Goal: Browse casually: Explore the website without a specific task or goal

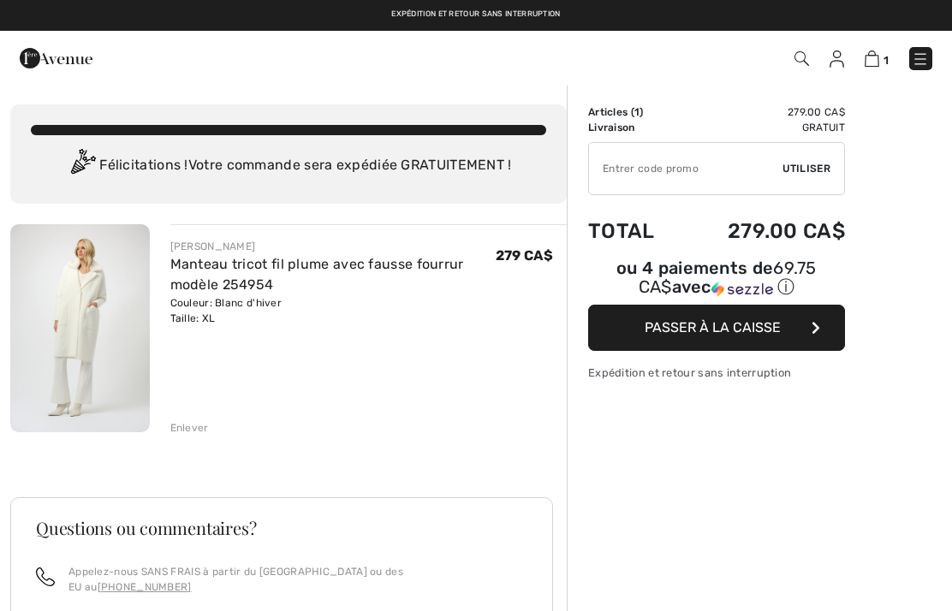
checkbox input "true"
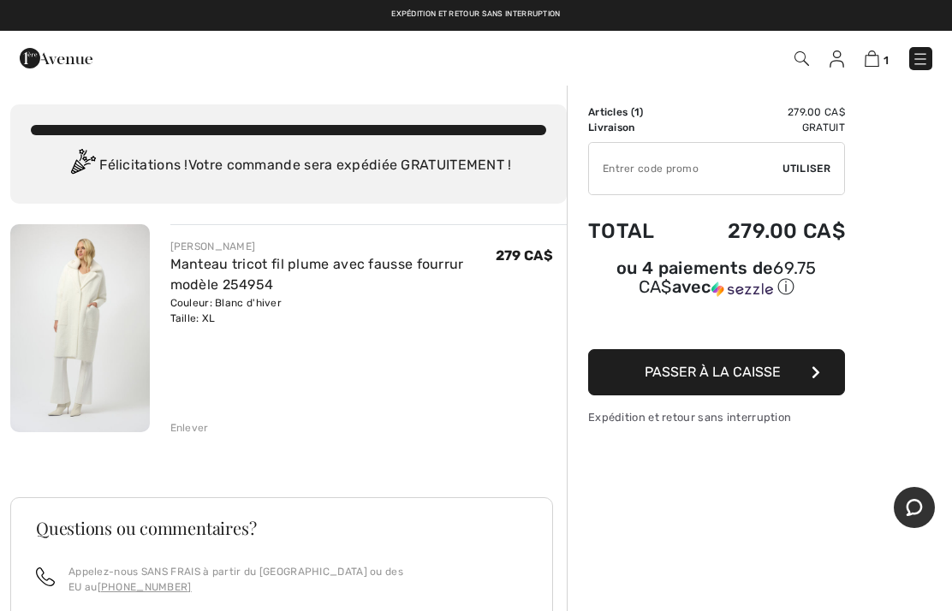
scroll to position [103, 0]
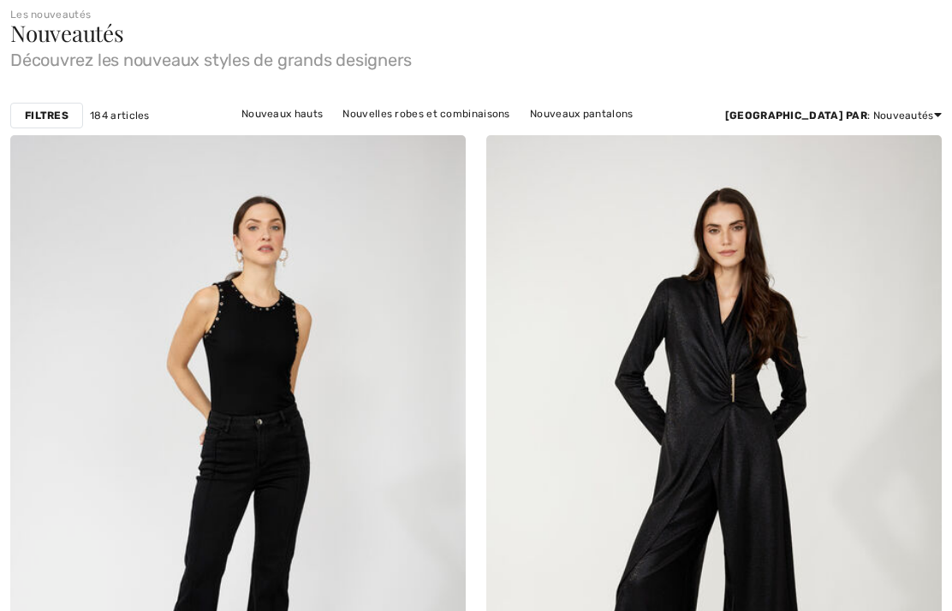
checkbox input "true"
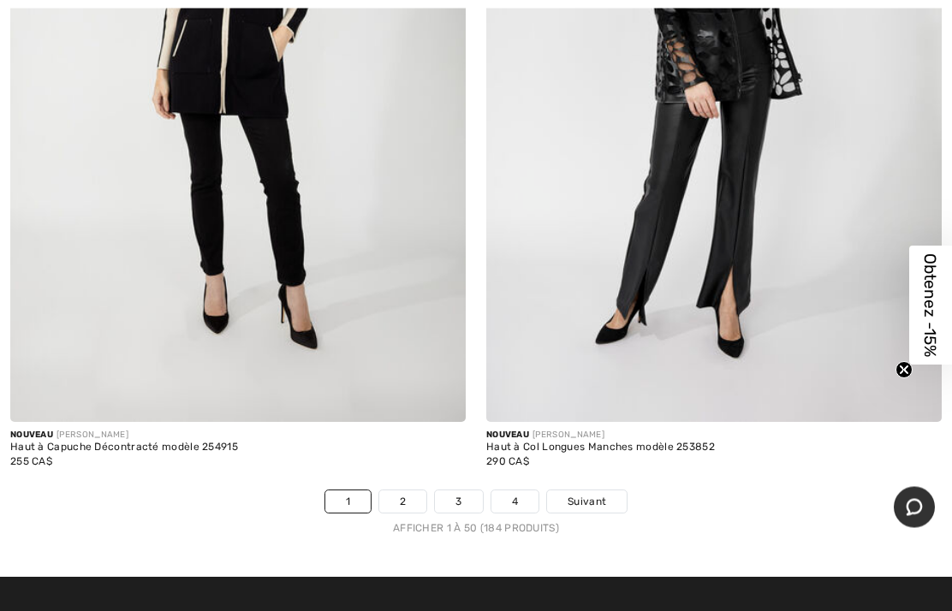
scroll to position [19415, 0]
click at [403, 494] on link "2" at bounding box center [402, 501] width 47 height 22
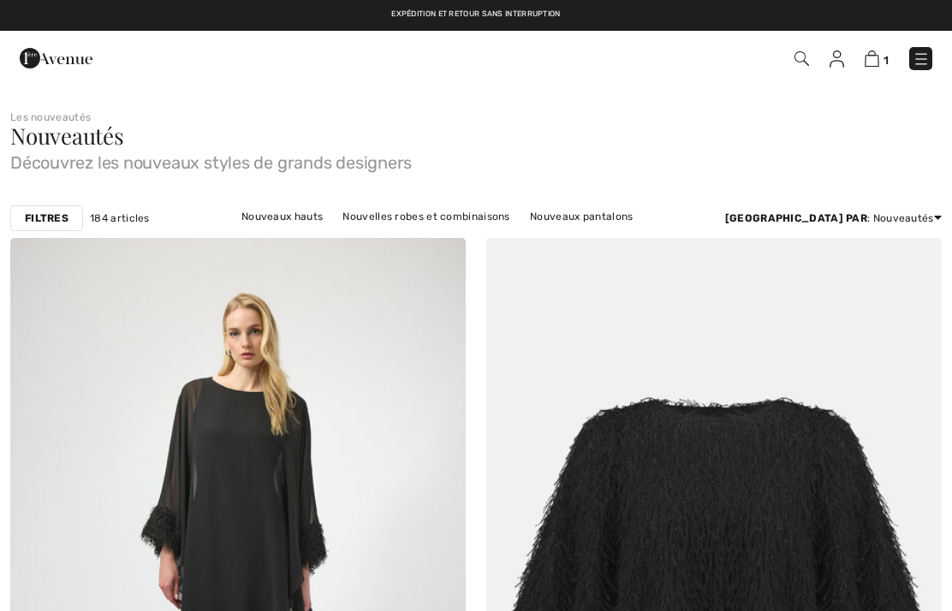
checkbox input "true"
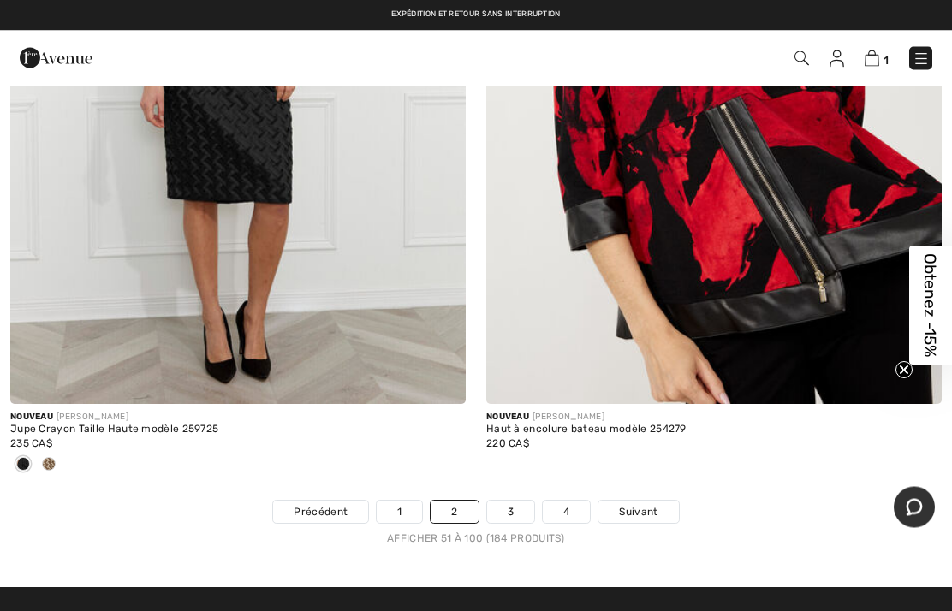
scroll to position [19624, 0]
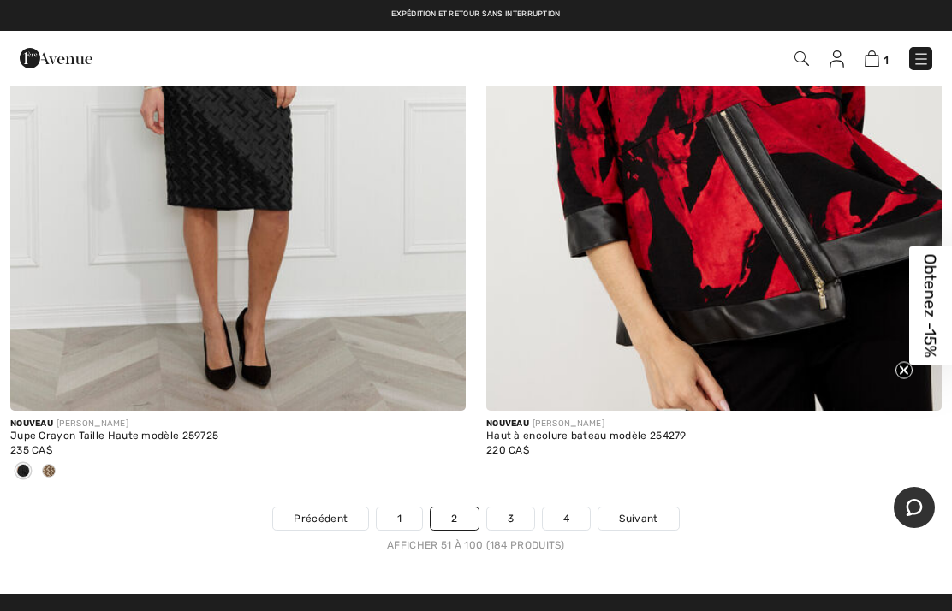
click at [517, 507] on link "3" at bounding box center [510, 518] width 47 height 22
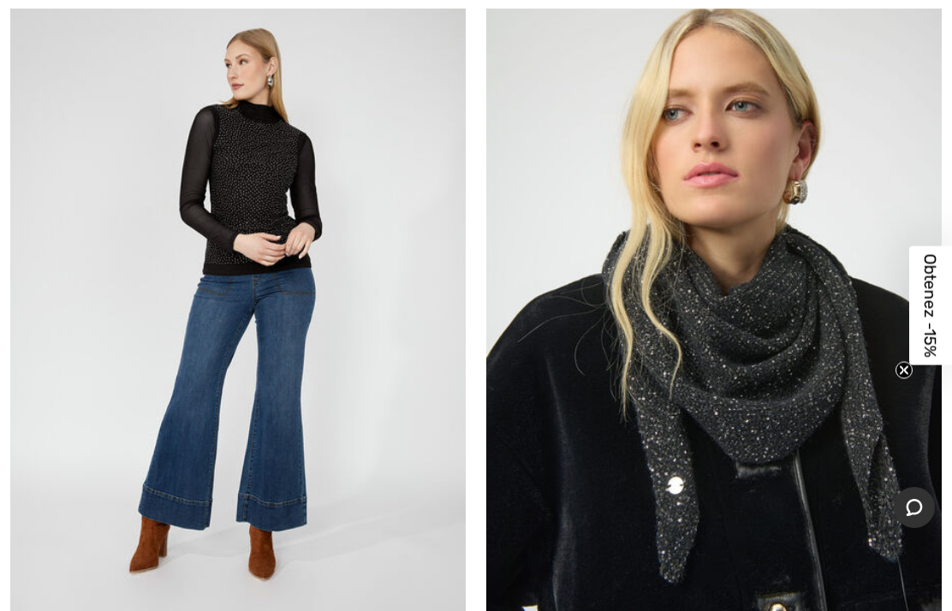
scroll to position [18517, 0]
click at [814, 437] on img at bounding box center [713, 304] width 455 height 683
click at [780, 397] on img at bounding box center [713, 304] width 455 height 683
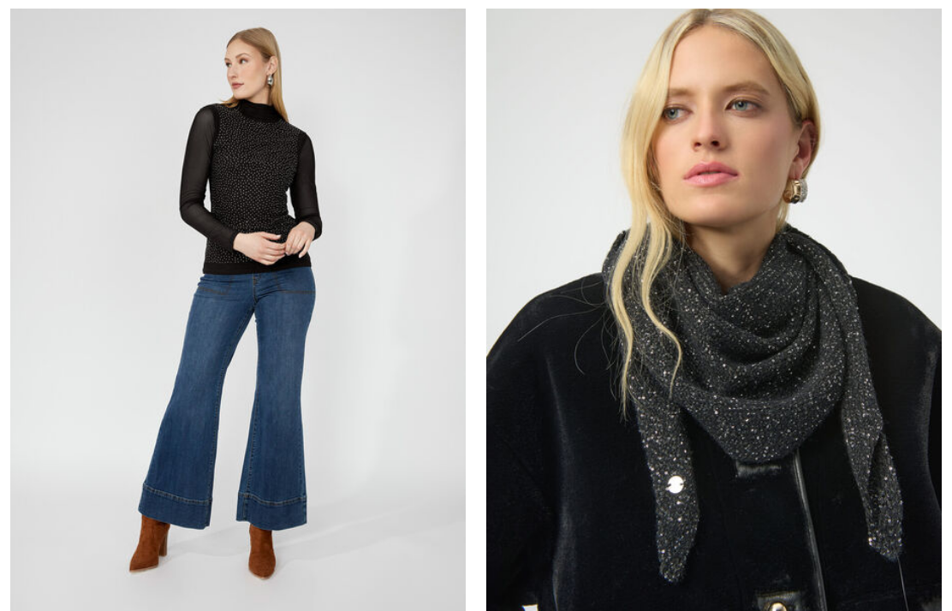
checkbox input "true"
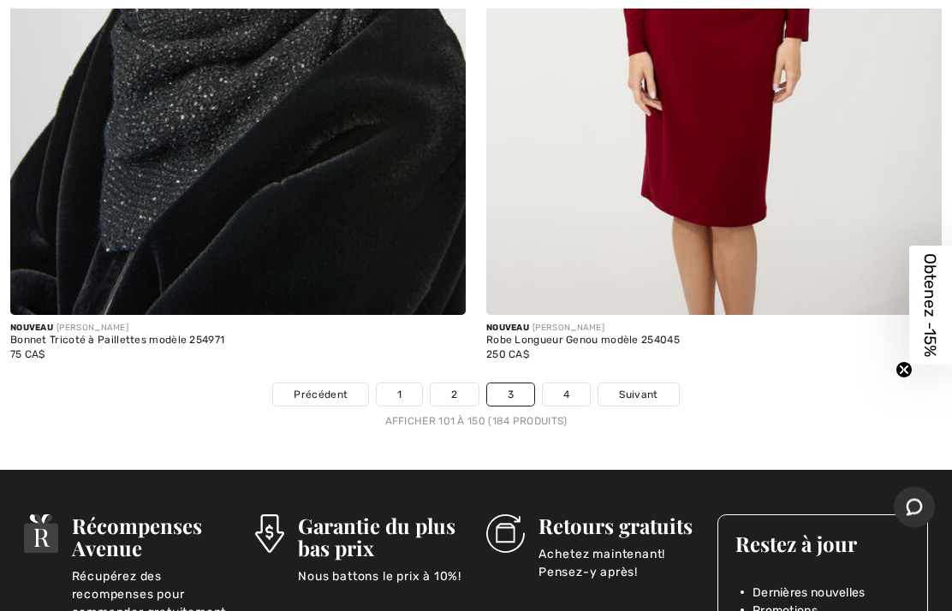
scroll to position [19776, 0]
click at [548, 413] on div "Afficher 101 à 150 (184 produits)" at bounding box center [476, 420] width 952 height 15
click at [569, 384] on link "4" at bounding box center [566, 394] width 47 height 22
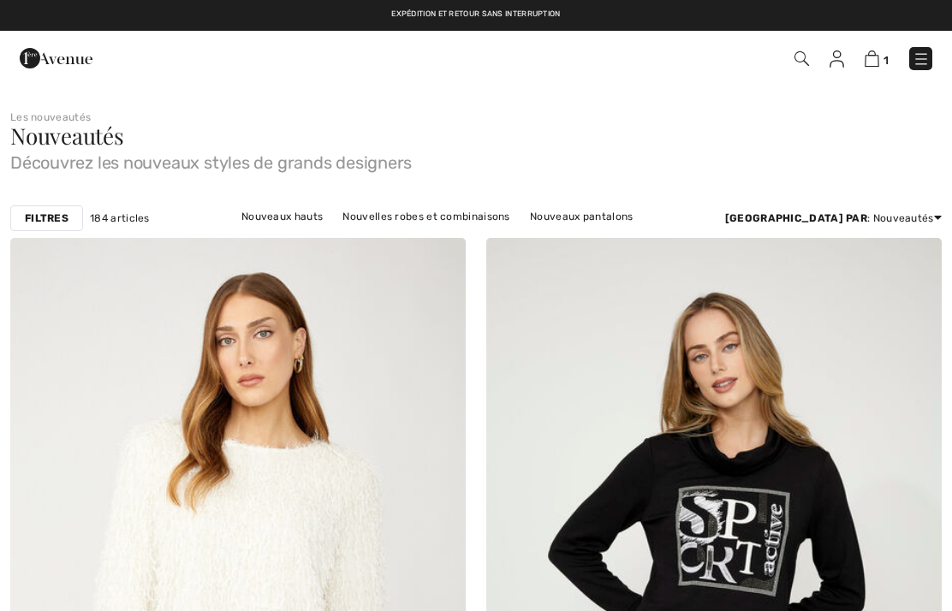
checkbox input "true"
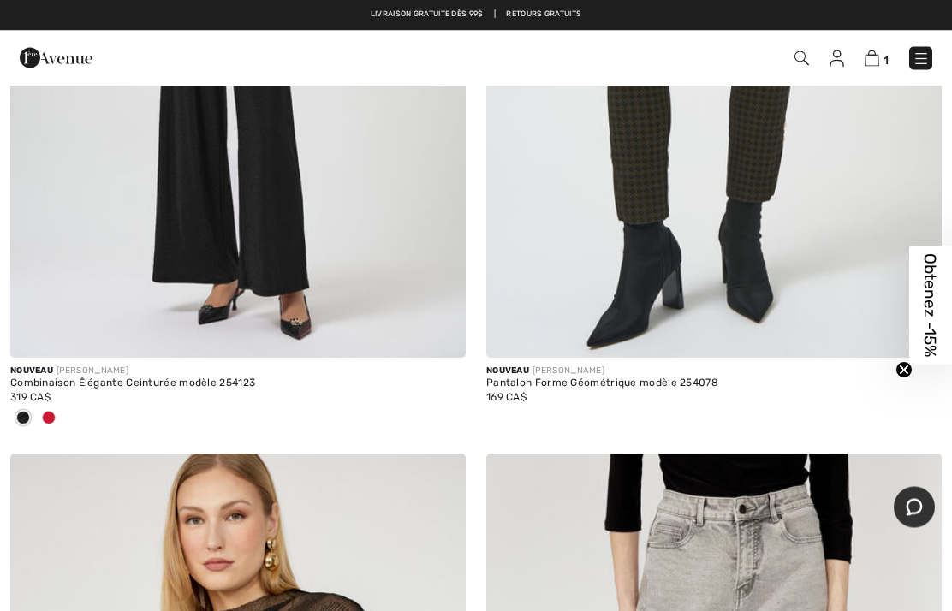
scroll to position [10983, 0]
